Goal: Transaction & Acquisition: Purchase product/service

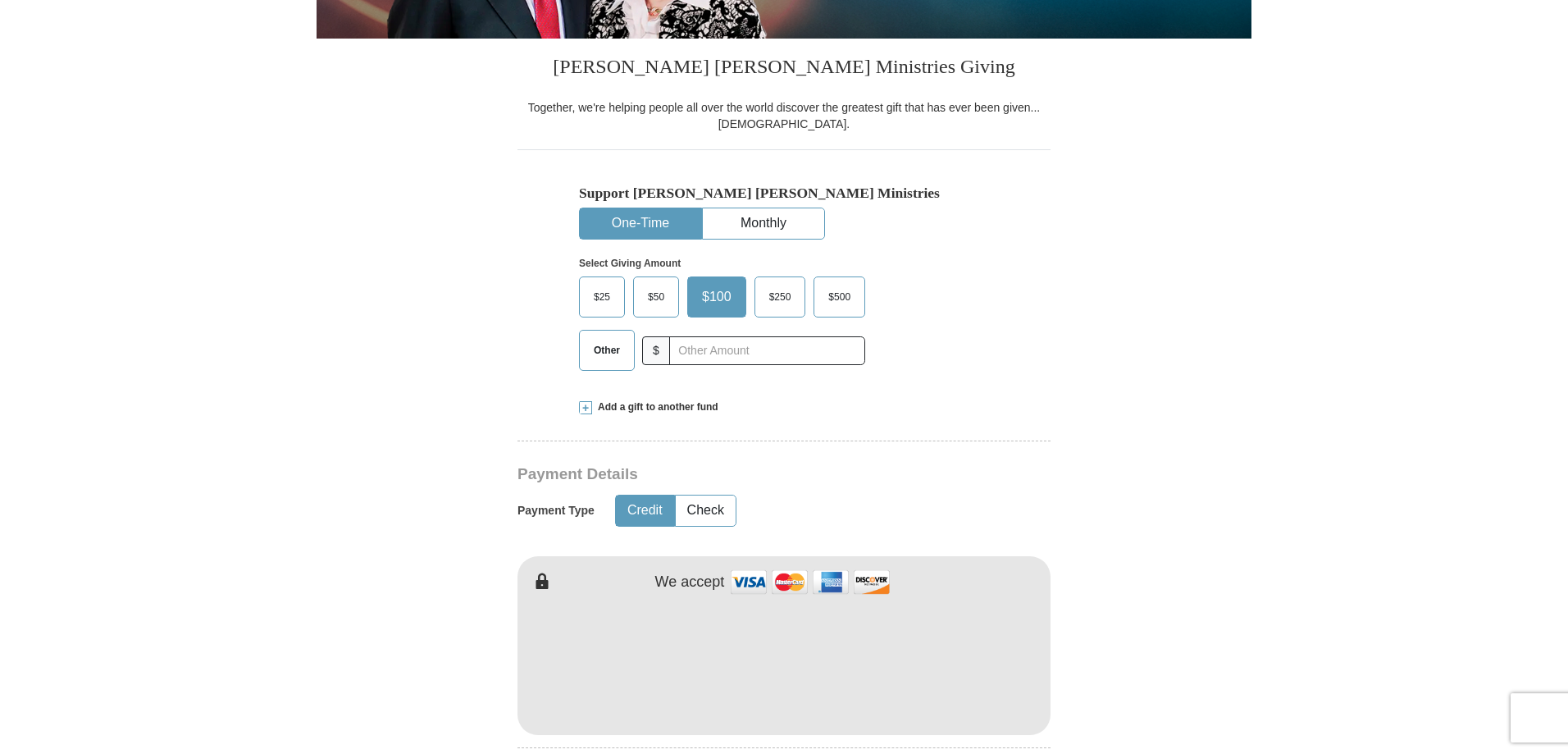
scroll to position [403, 0]
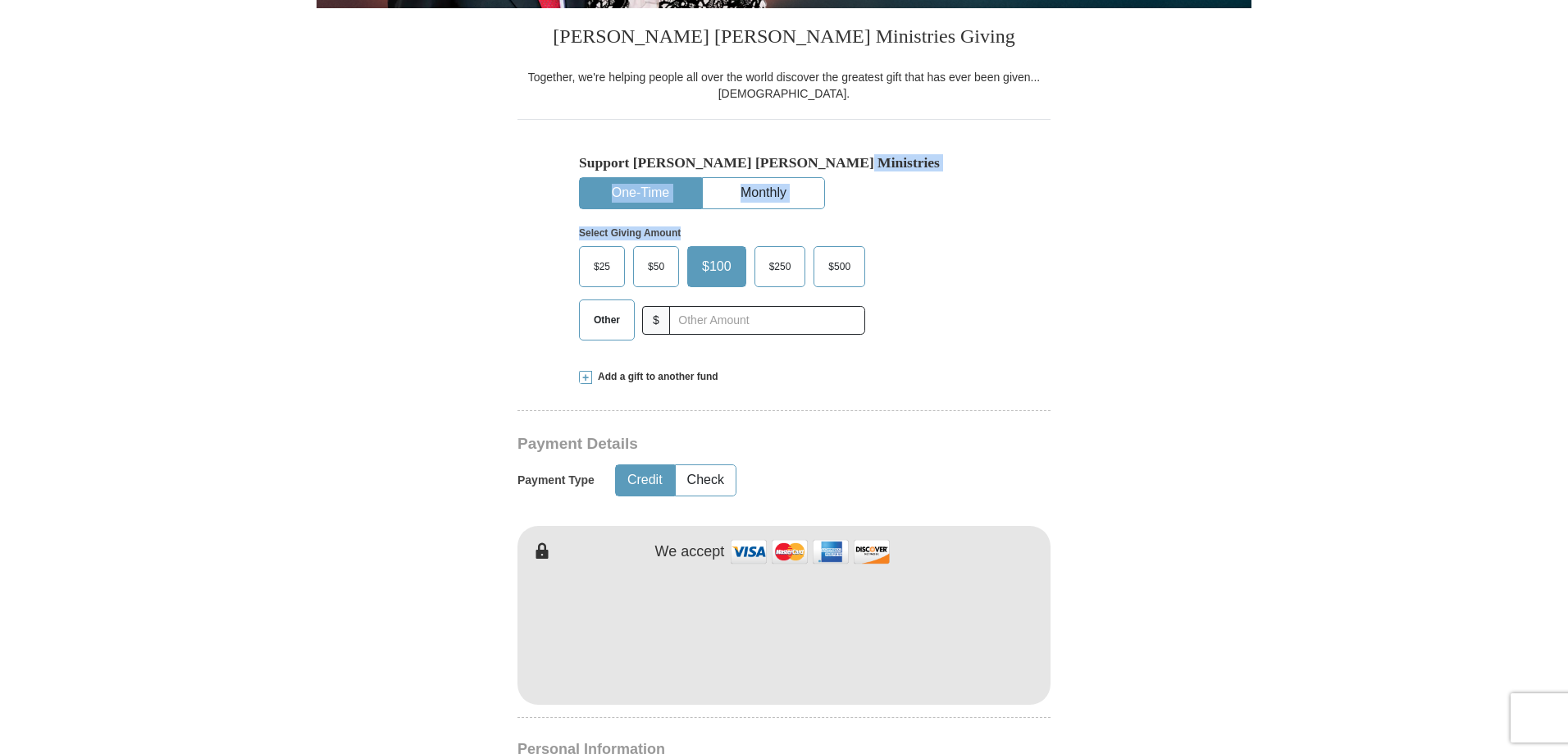
drag, startPoint x: 1567, startPoint y: 146, endPoint x: 1580, endPoint y: 275, distance: 129.7
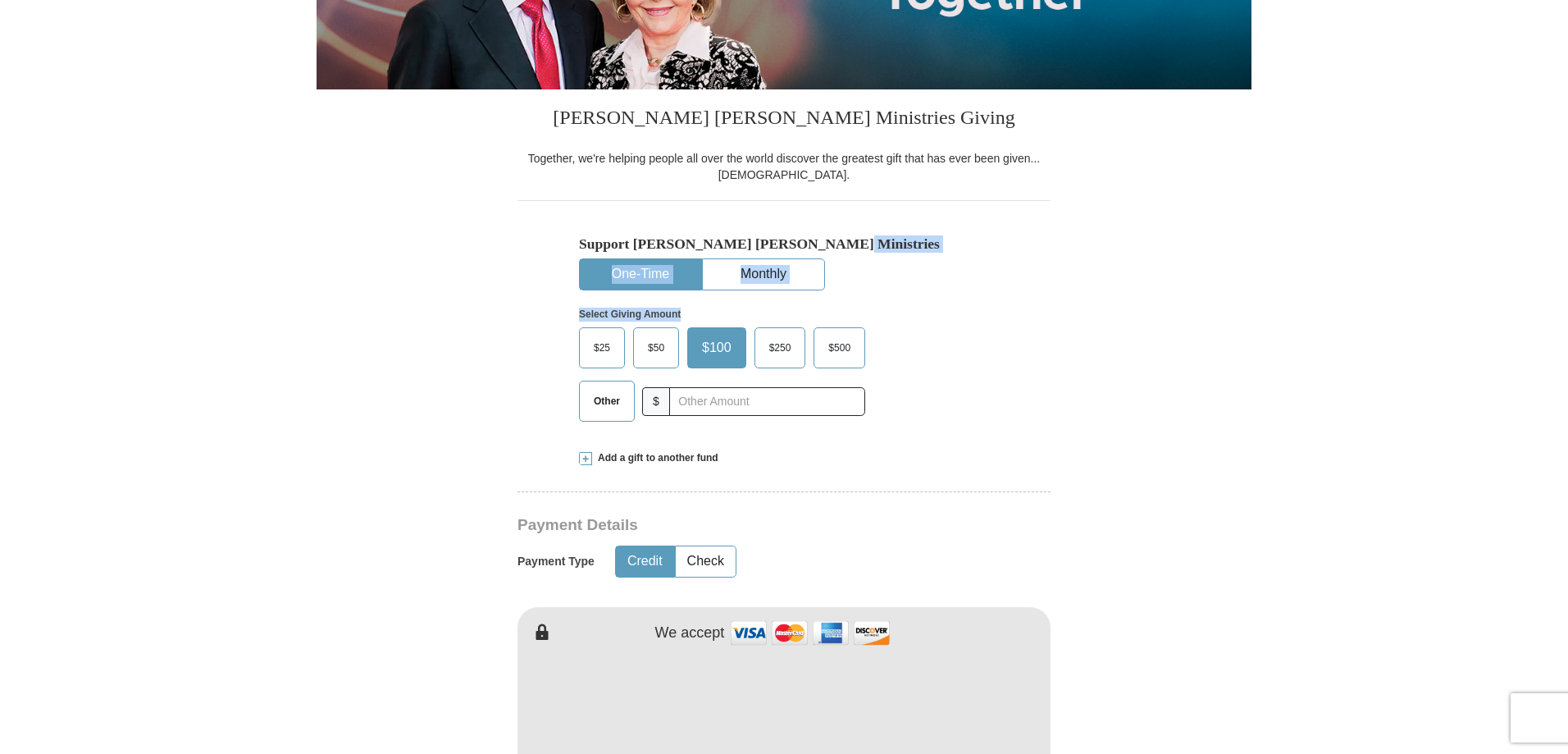
scroll to position [307, 0]
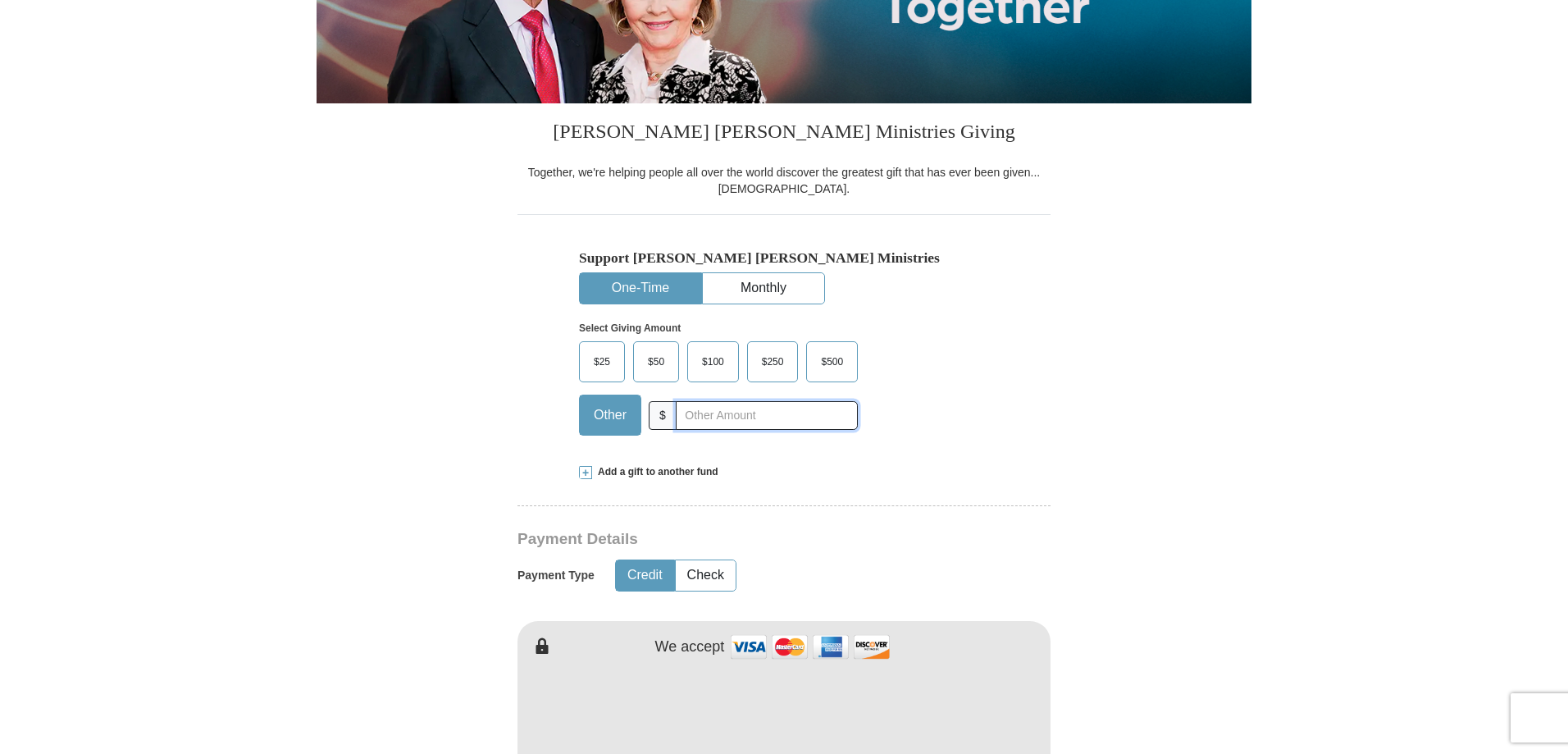
click at [700, 419] on input "text" at bounding box center [766, 415] width 182 height 28
type input "75"
click at [582, 475] on span at bounding box center [586, 472] width 13 height 13
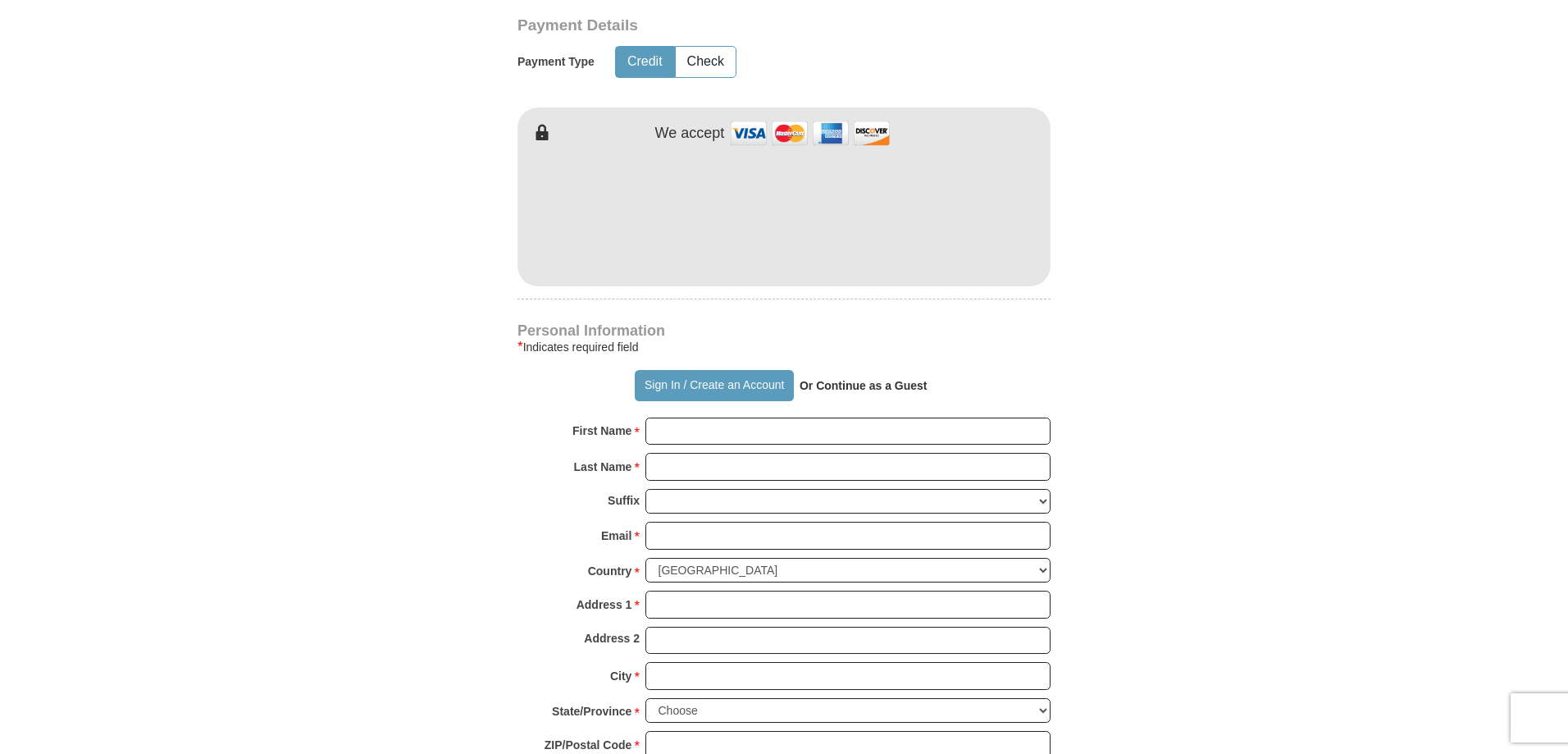
scroll to position [1115, 0]
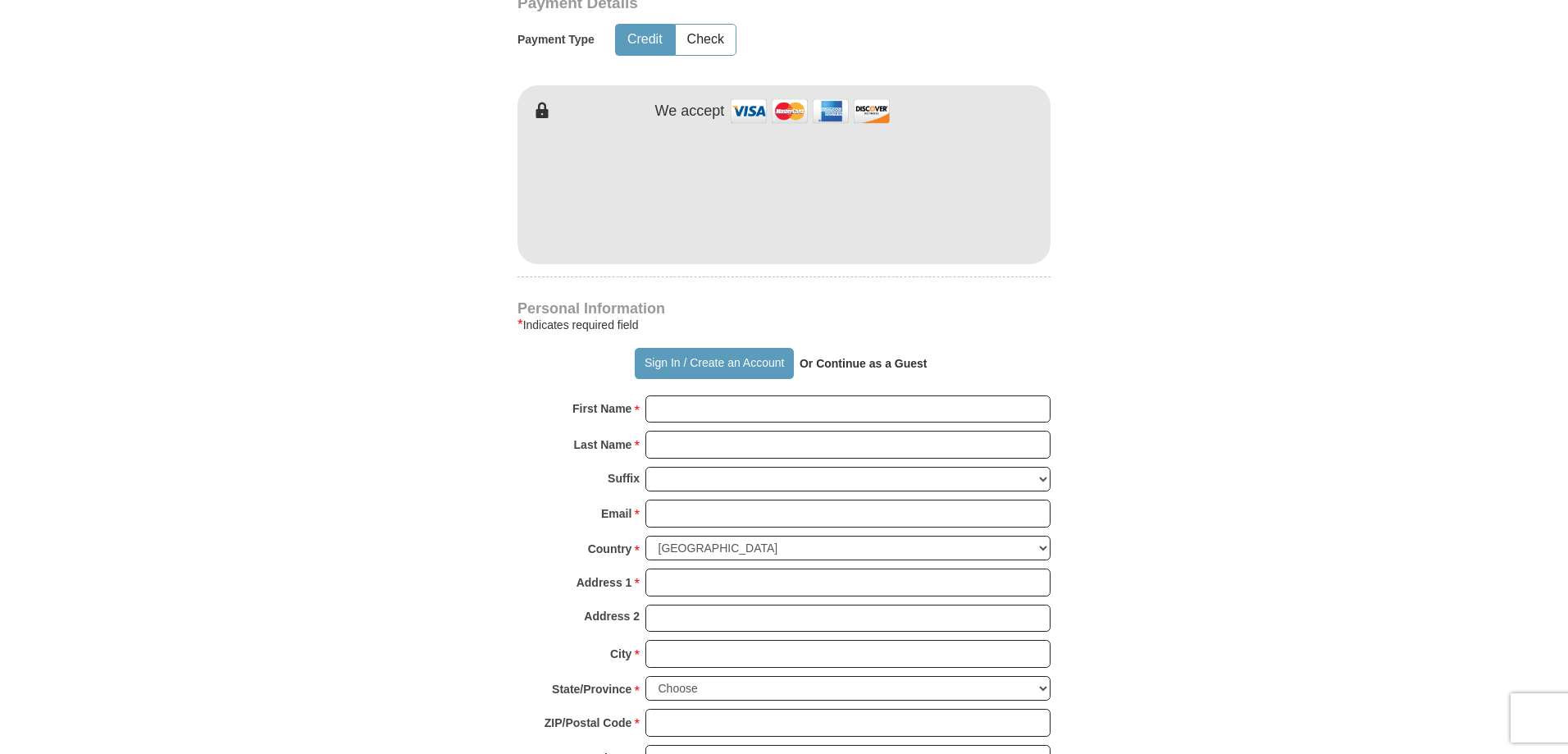
click at [1237, 200] on form "Already have an account? Sign in for faster giving. Don't have an account? Crea…" at bounding box center [784, 92] width 935 height 2284
click at [697, 395] on input "First Name *" at bounding box center [848, 409] width 406 height 27
type input "[PERSON_NAME]"
click at [688, 500] on input "Email *" at bounding box center [848, 513] width 406 height 27
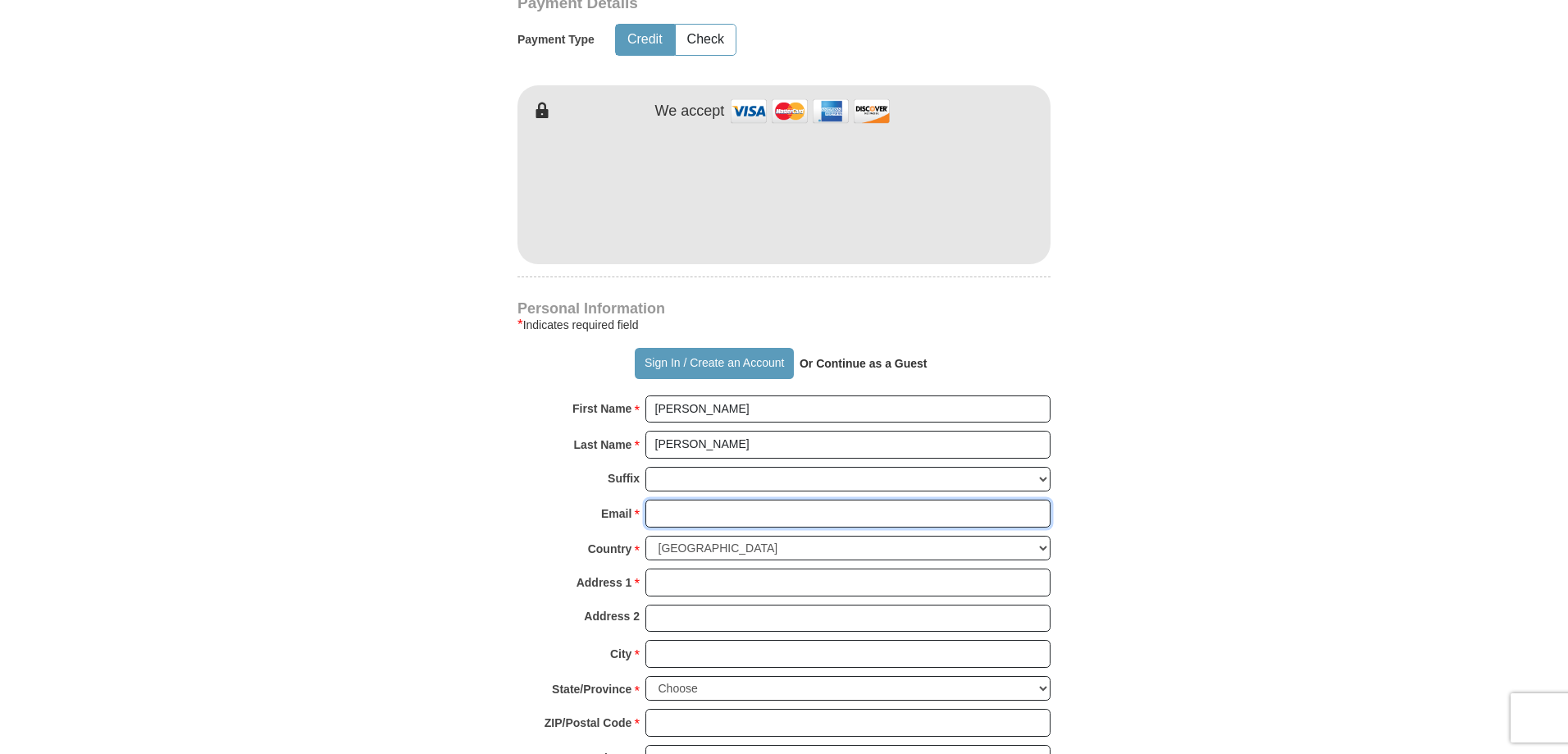
type input "[EMAIL_ADDRESS][DOMAIN_NAME]"
type input "1629 [PERSON_NAME] Dr"
type input "[GEOGRAPHIC_DATA]"
select select "[GEOGRAPHIC_DATA]"
type input "79936"
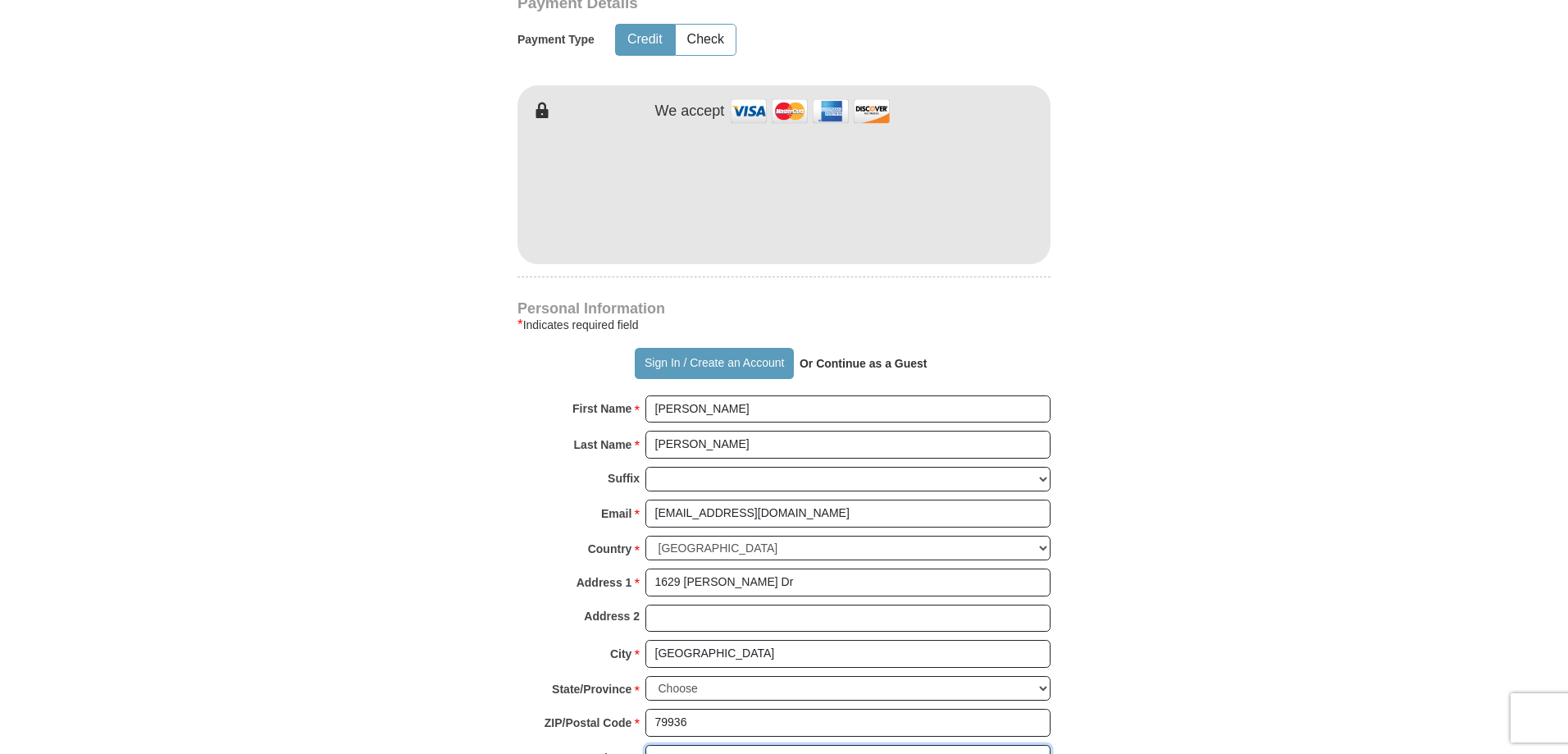
type input "9152563403"
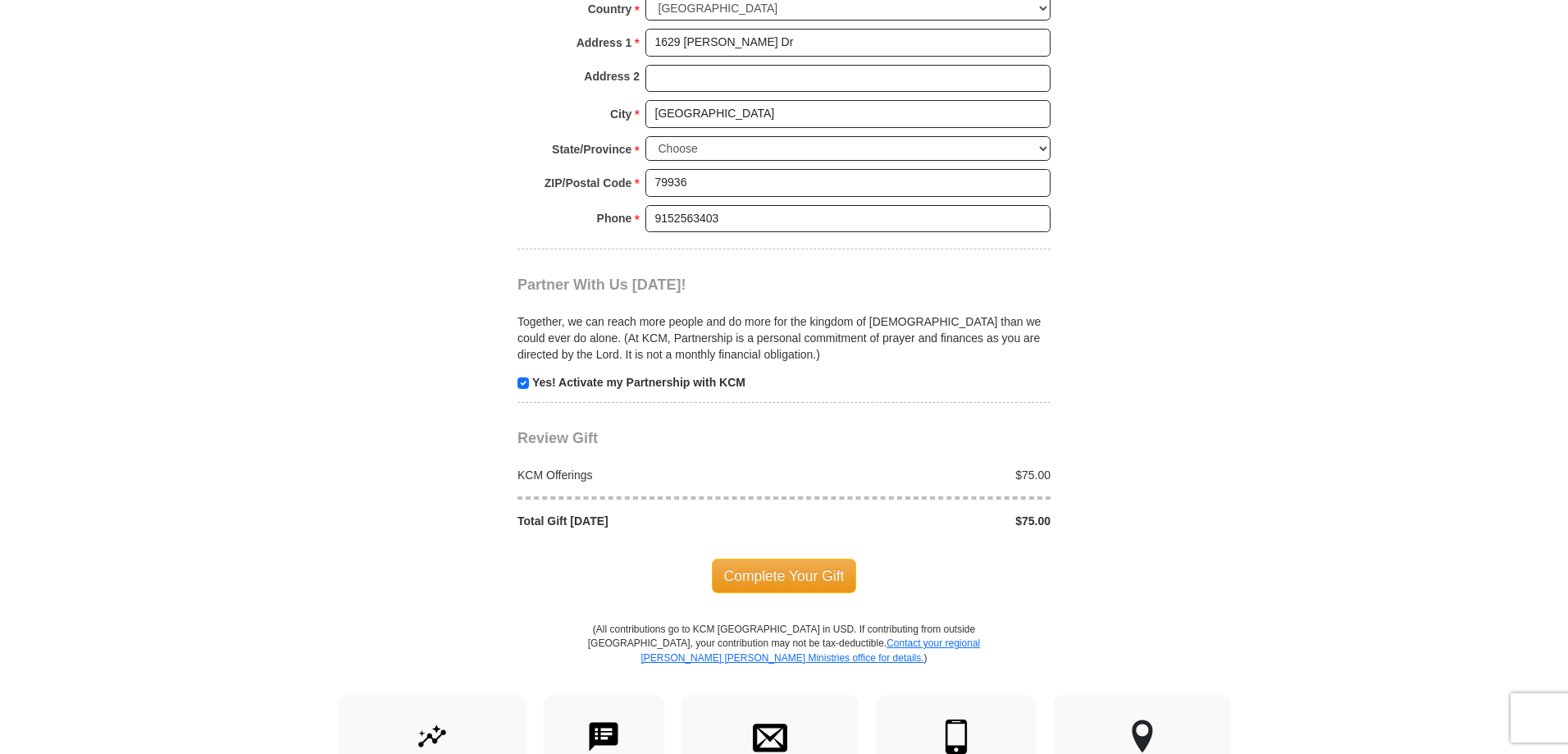
scroll to position [1659, 0]
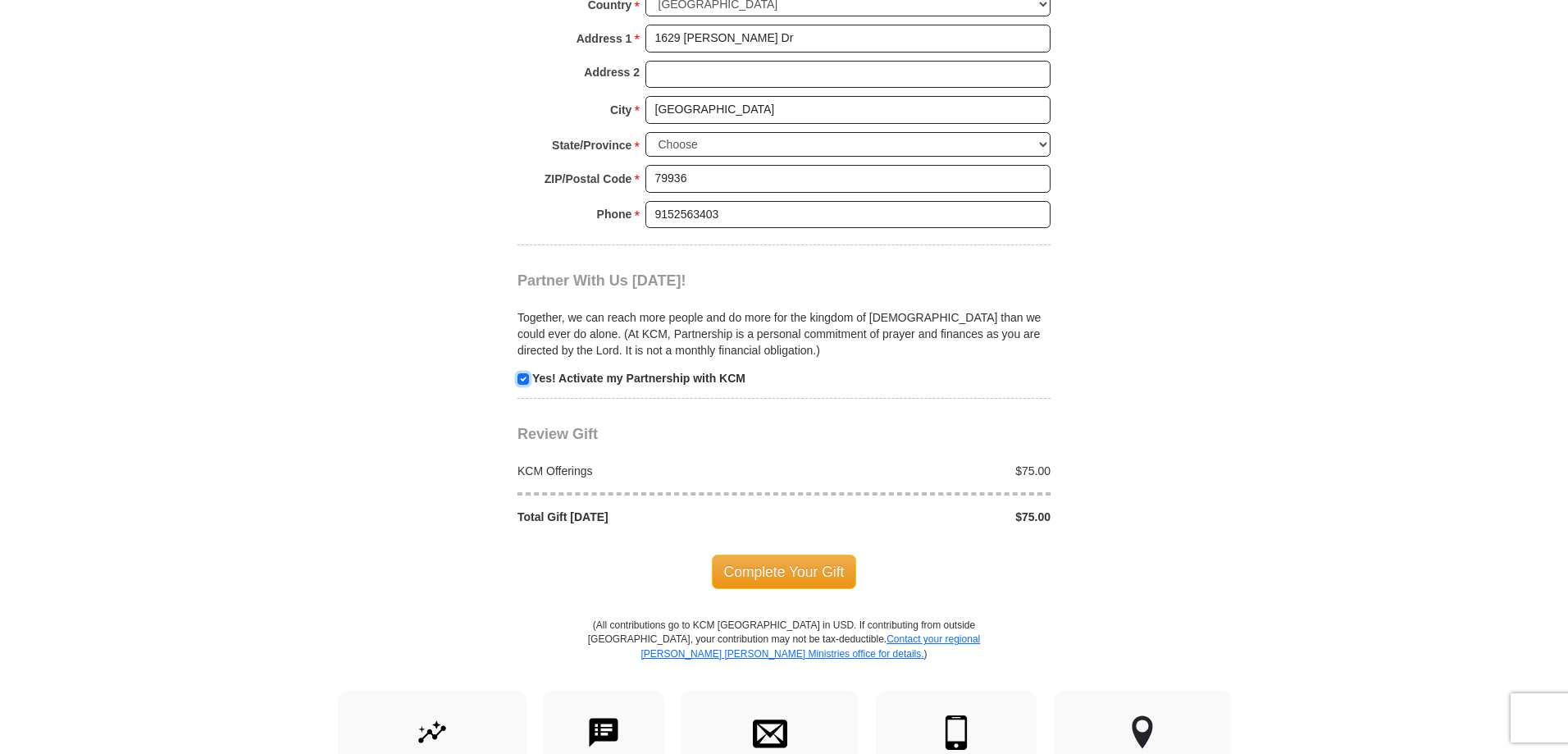
click at [518, 373] on input "checkbox" at bounding box center [523, 379] width 12 height 12
checkbox input "false"
click at [790, 556] on span "Complete Your Gift" at bounding box center [784, 572] width 146 height 35
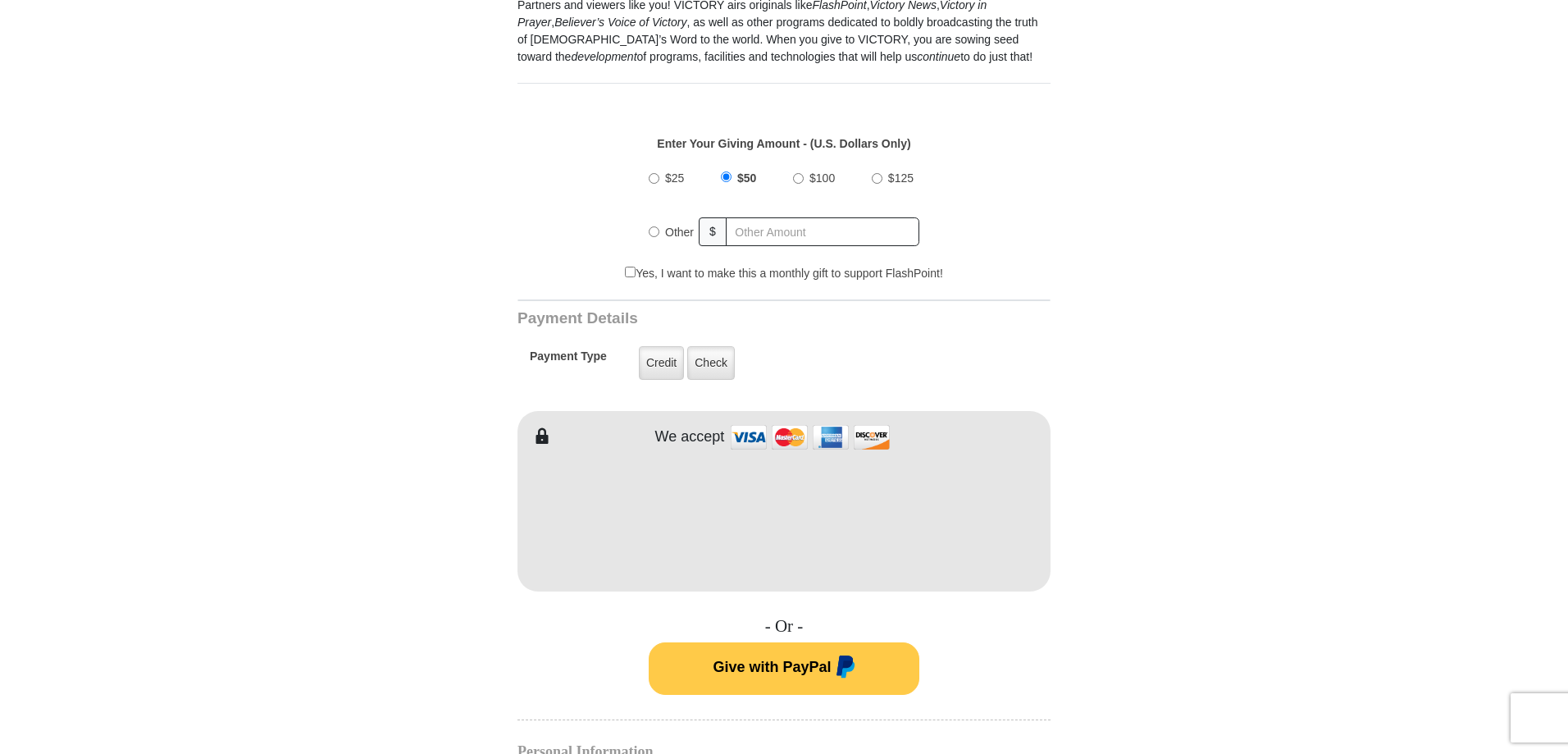
scroll to position [546, 0]
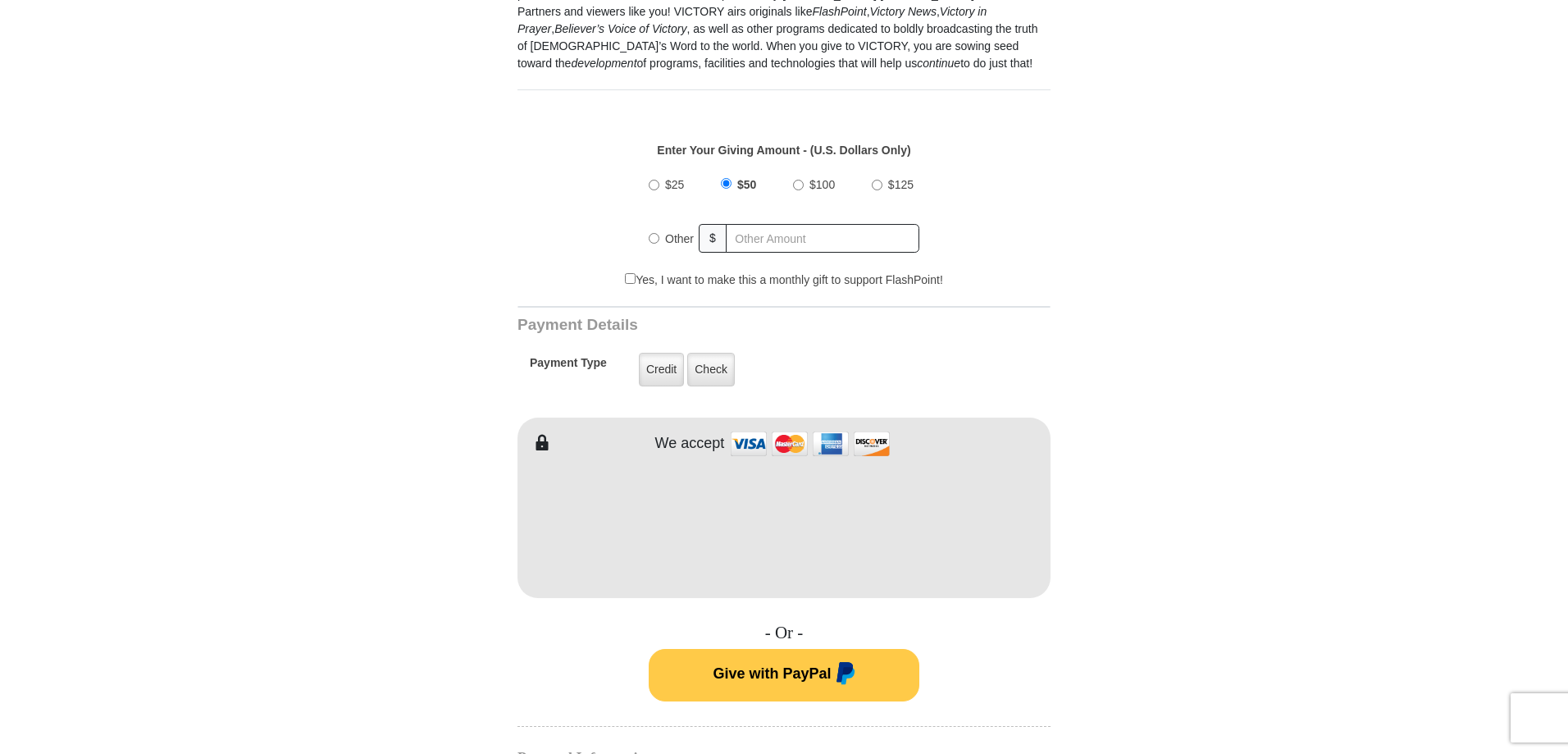
click at [652, 237] on input "Other" at bounding box center [654, 238] width 11 height 11
radio input "true"
click at [780, 232] on input "text" at bounding box center [824, 238] width 192 height 28
type input "75"
click at [659, 381] on label "Credit" at bounding box center [661, 369] width 45 height 34
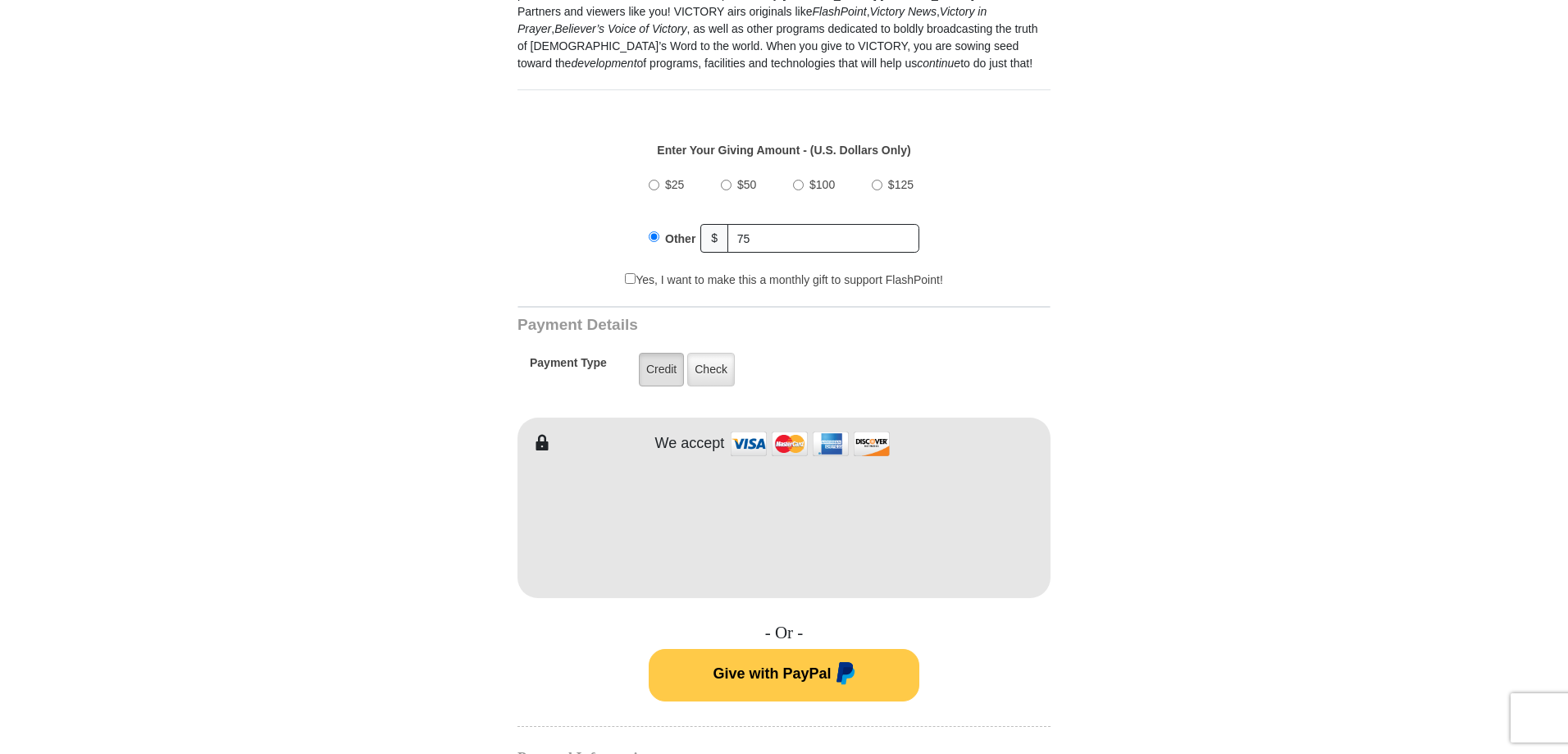
click at [0, 0] on input "Credit" at bounding box center [0, 0] width 0 height 0
click at [1248, 357] on form "VICTORY Channel Online Giving VICTORY Channel is a worldwide, on-air television…" at bounding box center [784, 498] width 935 height 1978
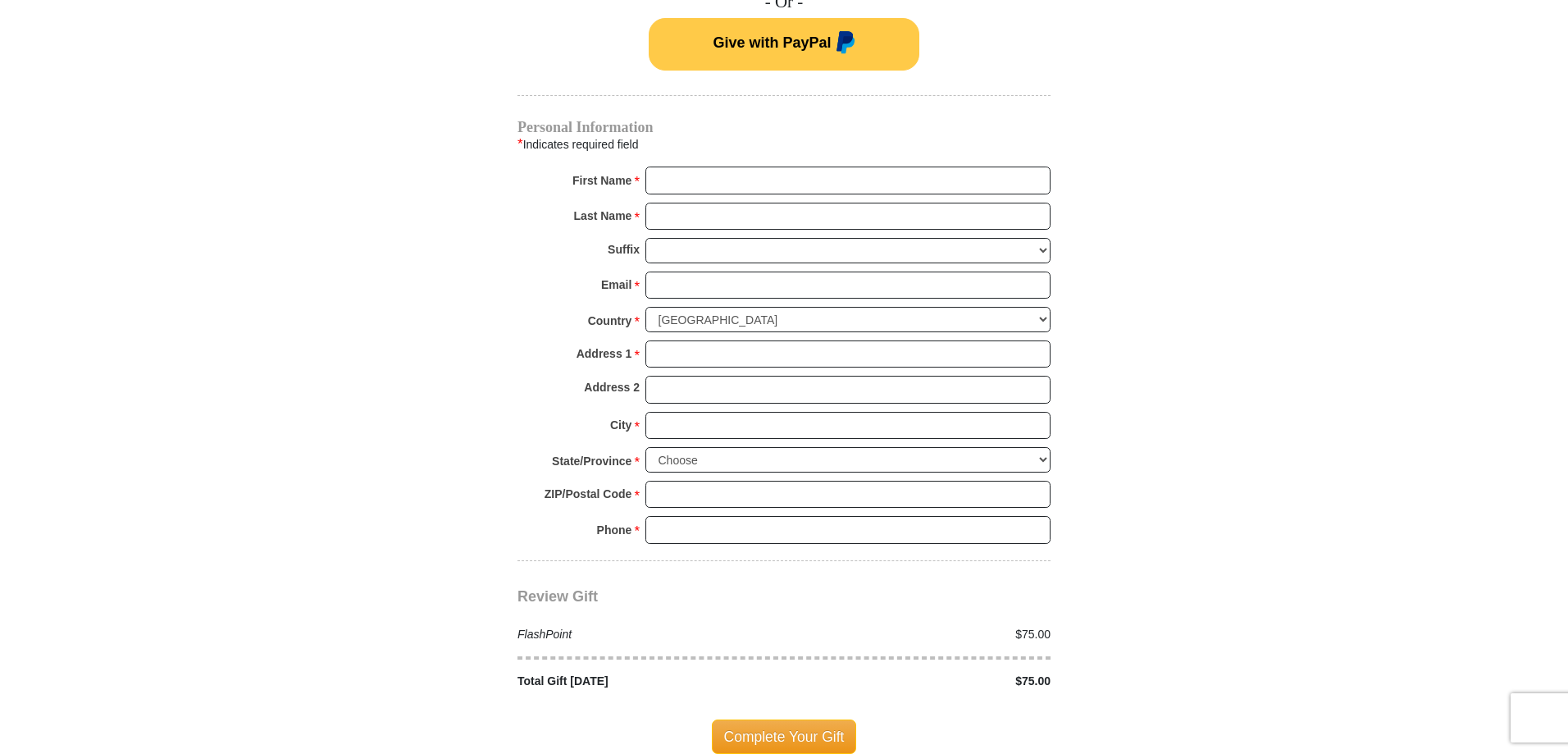
scroll to position [1199, 0]
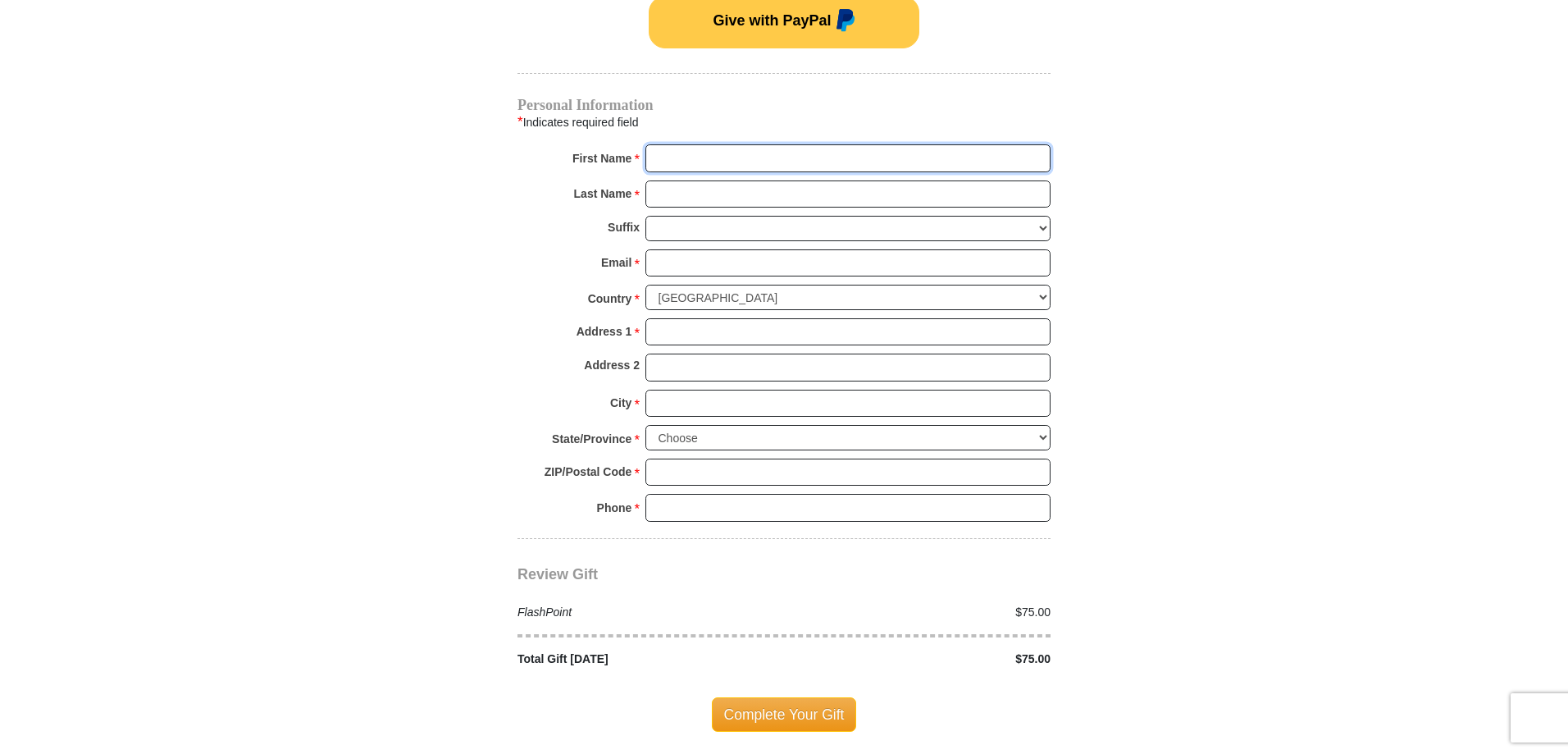
click at [677, 148] on input "First Name *" at bounding box center [848, 158] width 406 height 27
type input "[PERSON_NAME]"
click at [674, 329] on input "Address 1 *" at bounding box center [848, 332] width 406 height 27
type input "1629 [PERSON_NAME] Dr"
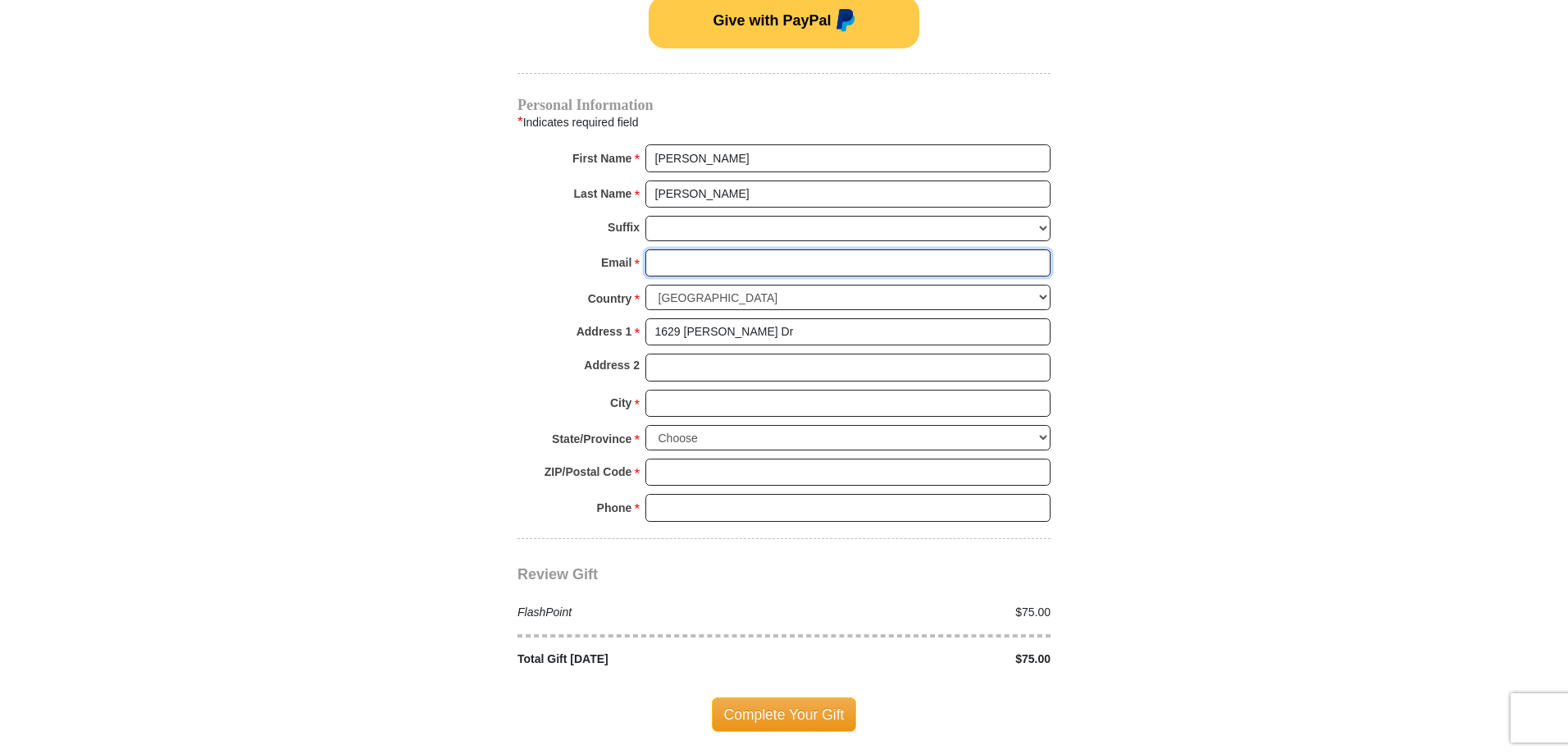
type input "[EMAIL_ADDRESS][DOMAIN_NAME]"
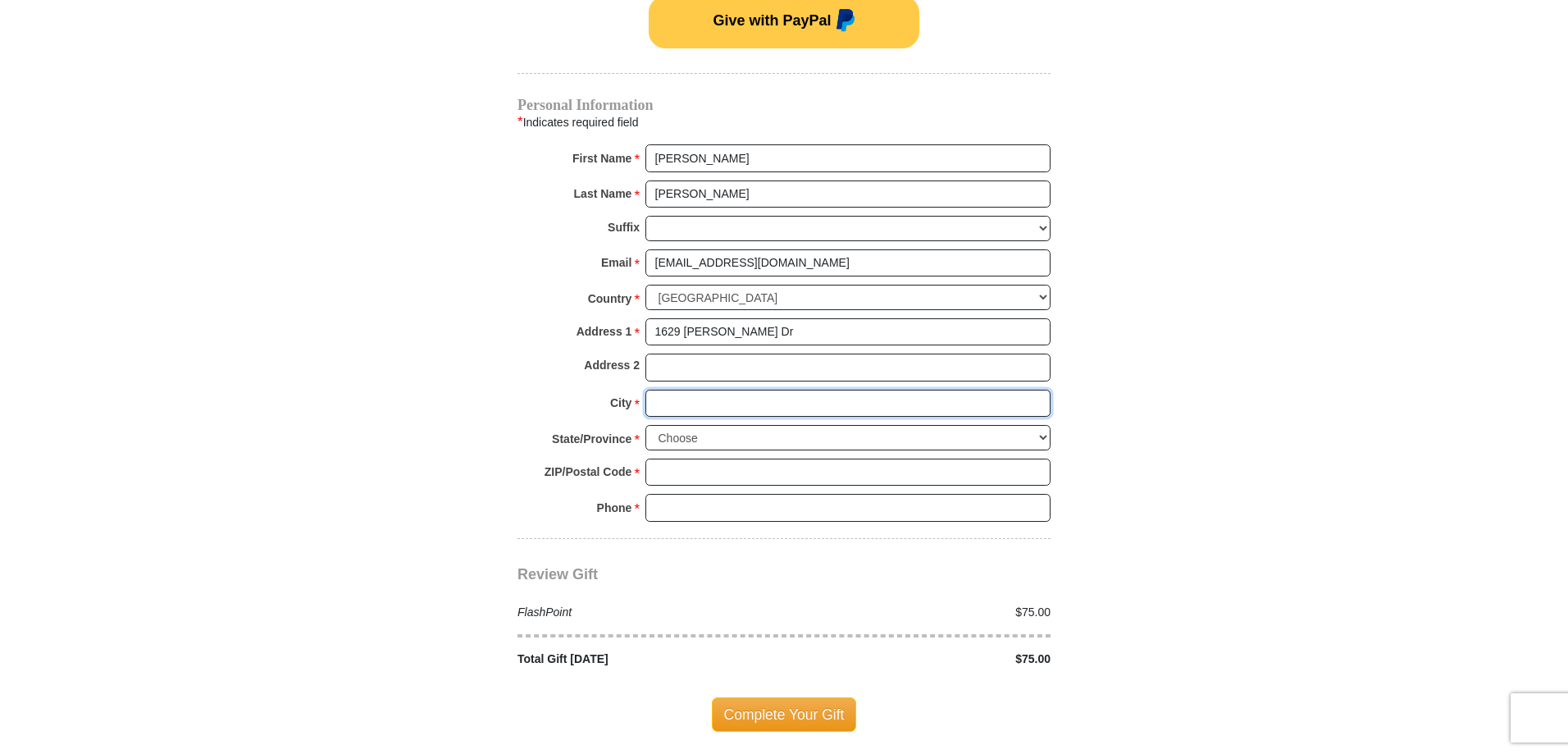
type input "[GEOGRAPHIC_DATA]"
select select "[GEOGRAPHIC_DATA]"
type input "79936"
type input "9152563403"
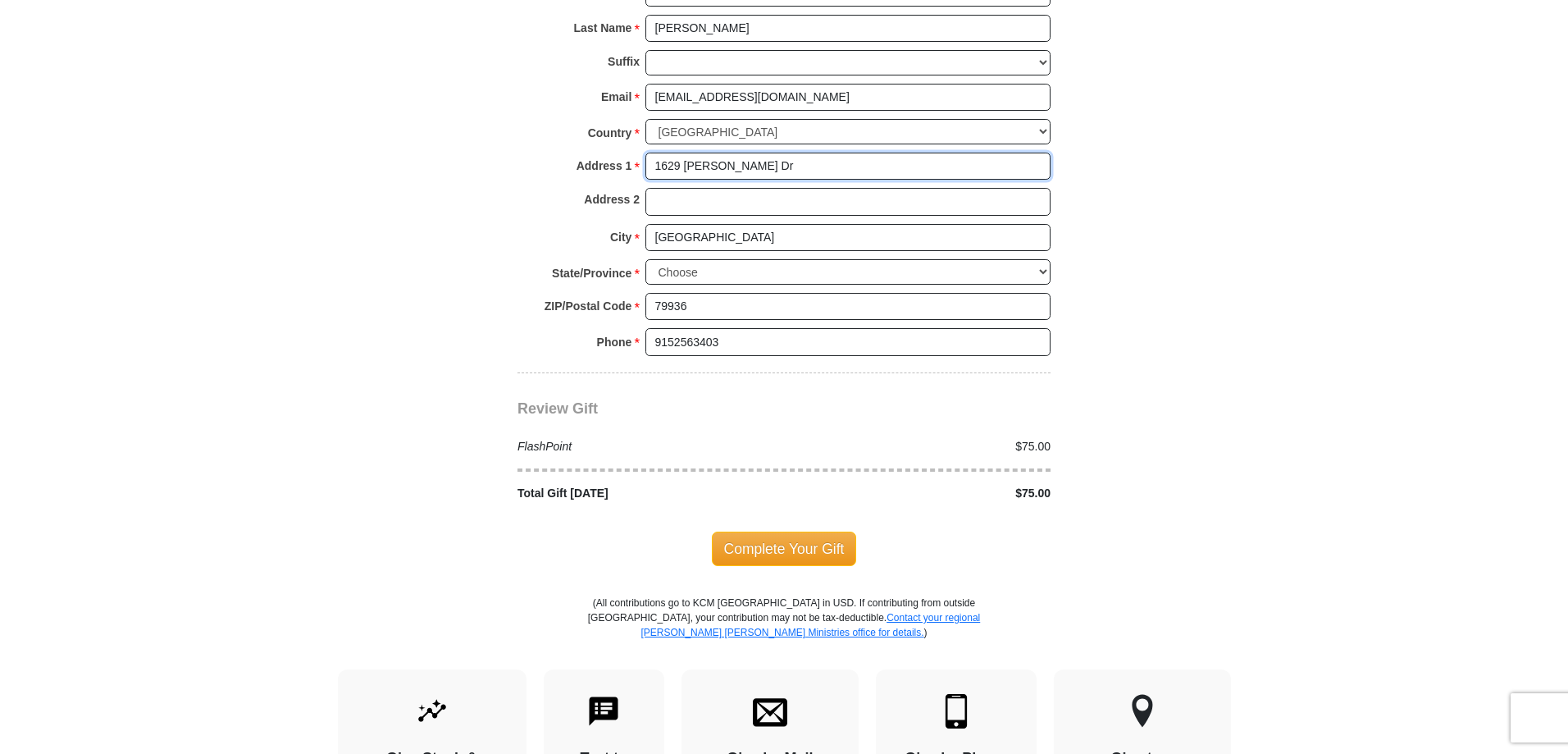
scroll to position [1373, 0]
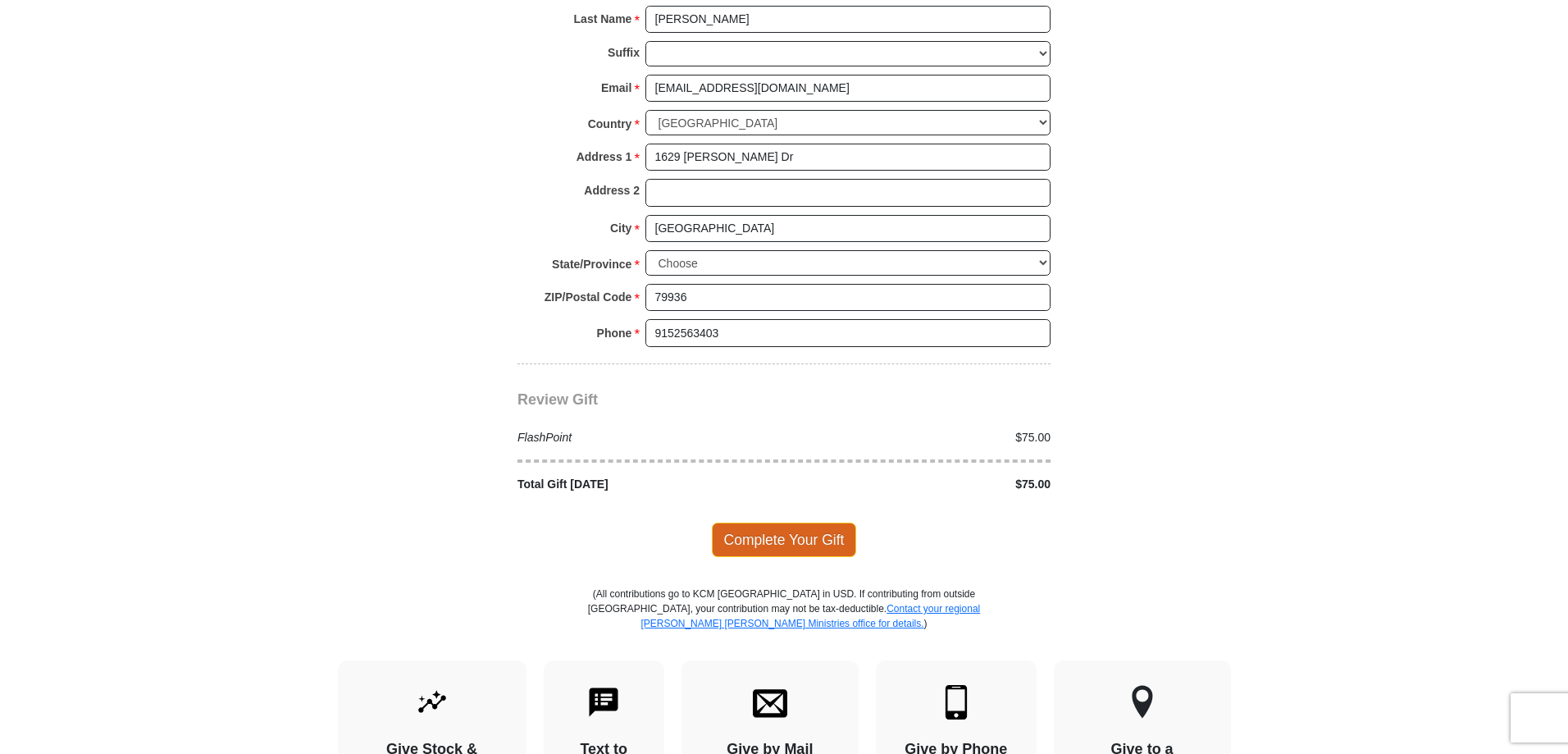
click at [785, 533] on span "Complete Your Gift" at bounding box center [784, 540] width 146 height 35
